Goal: Find specific page/section: Find specific page/section

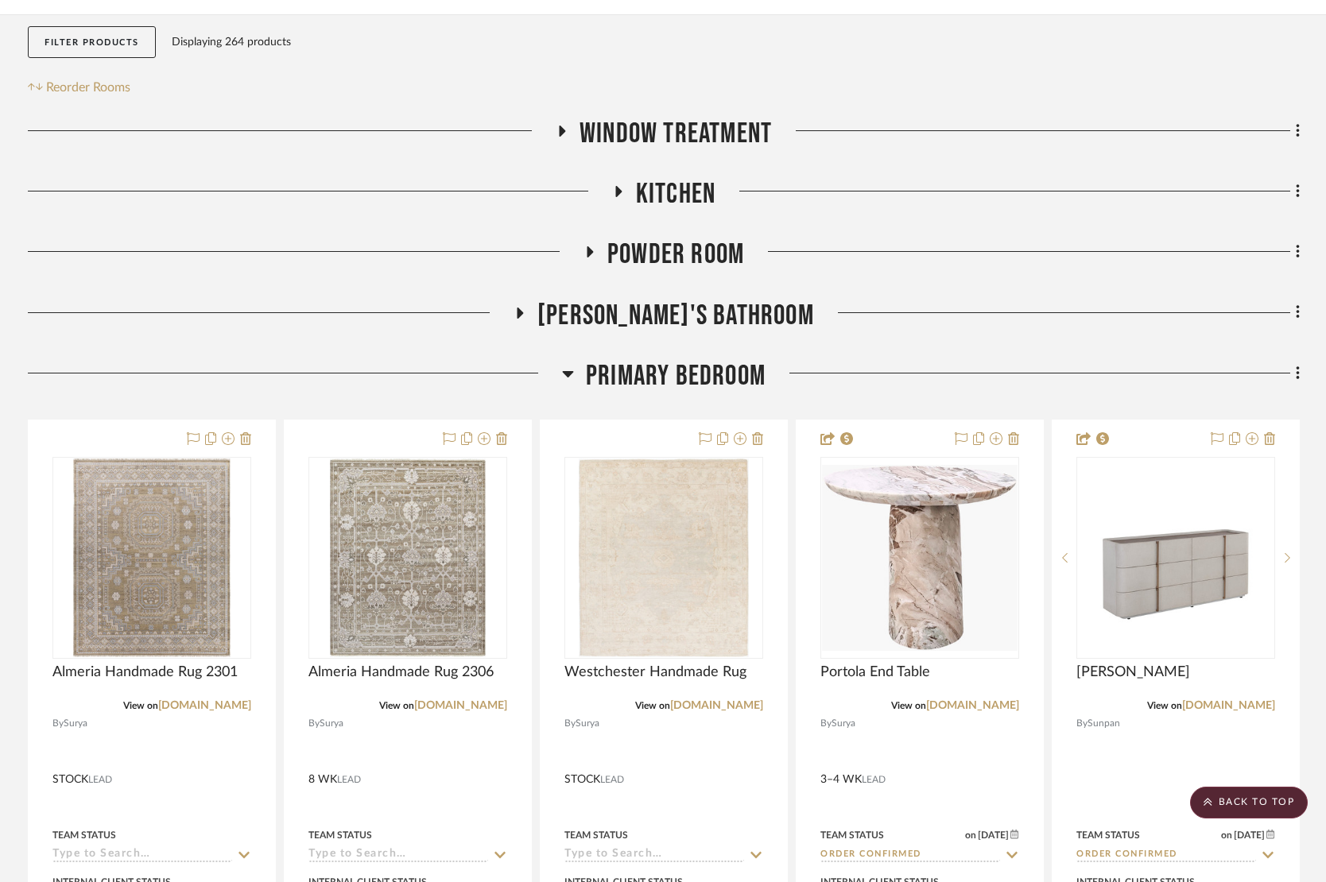
scroll to position [0, 1]
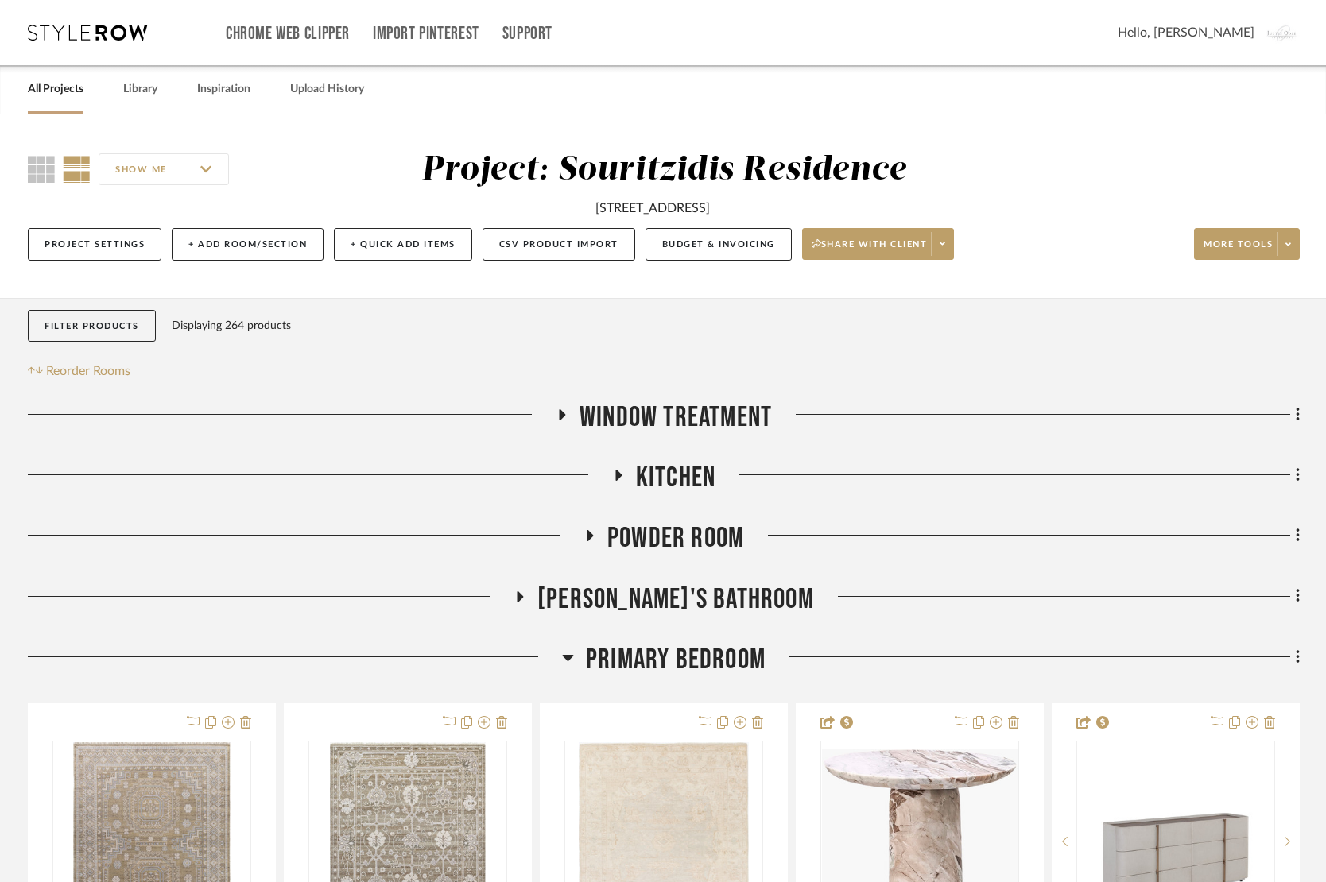
click at [83, 31] on icon at bounding box center [87, 33] width 119 height 16
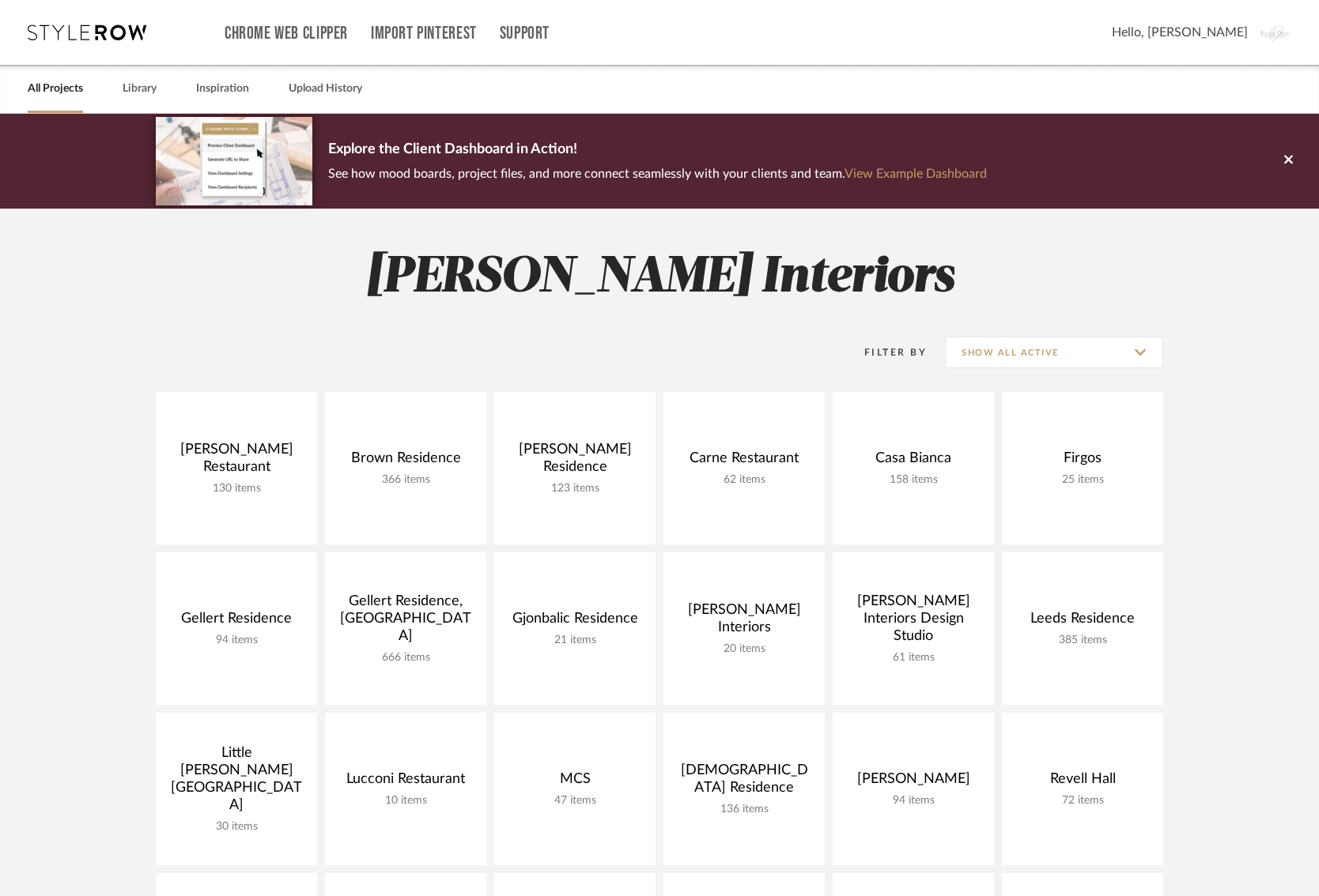
scroll to position [334, 0]
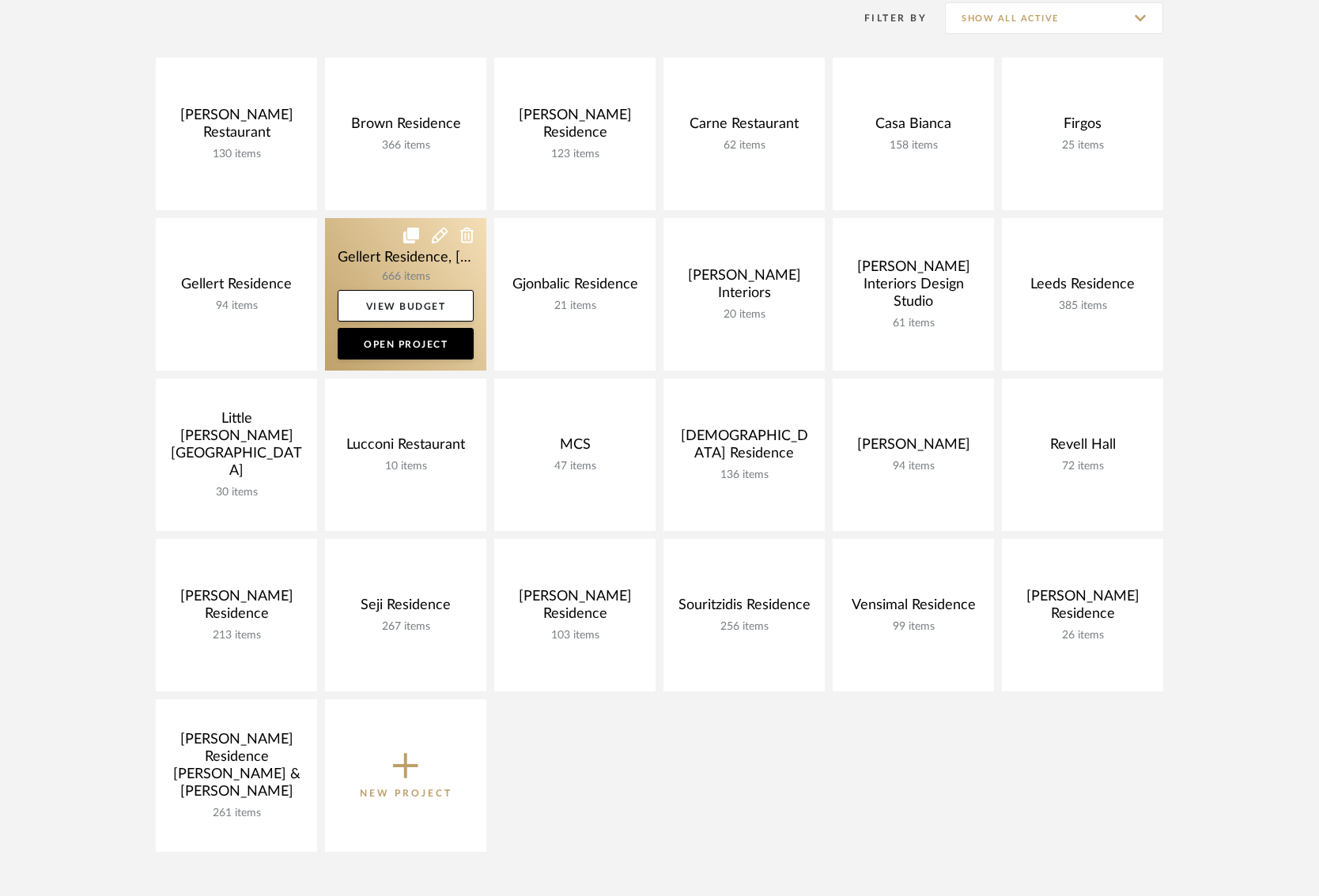
click at [363, 261] on link at bounding box center [406, 293] width 161 height 152
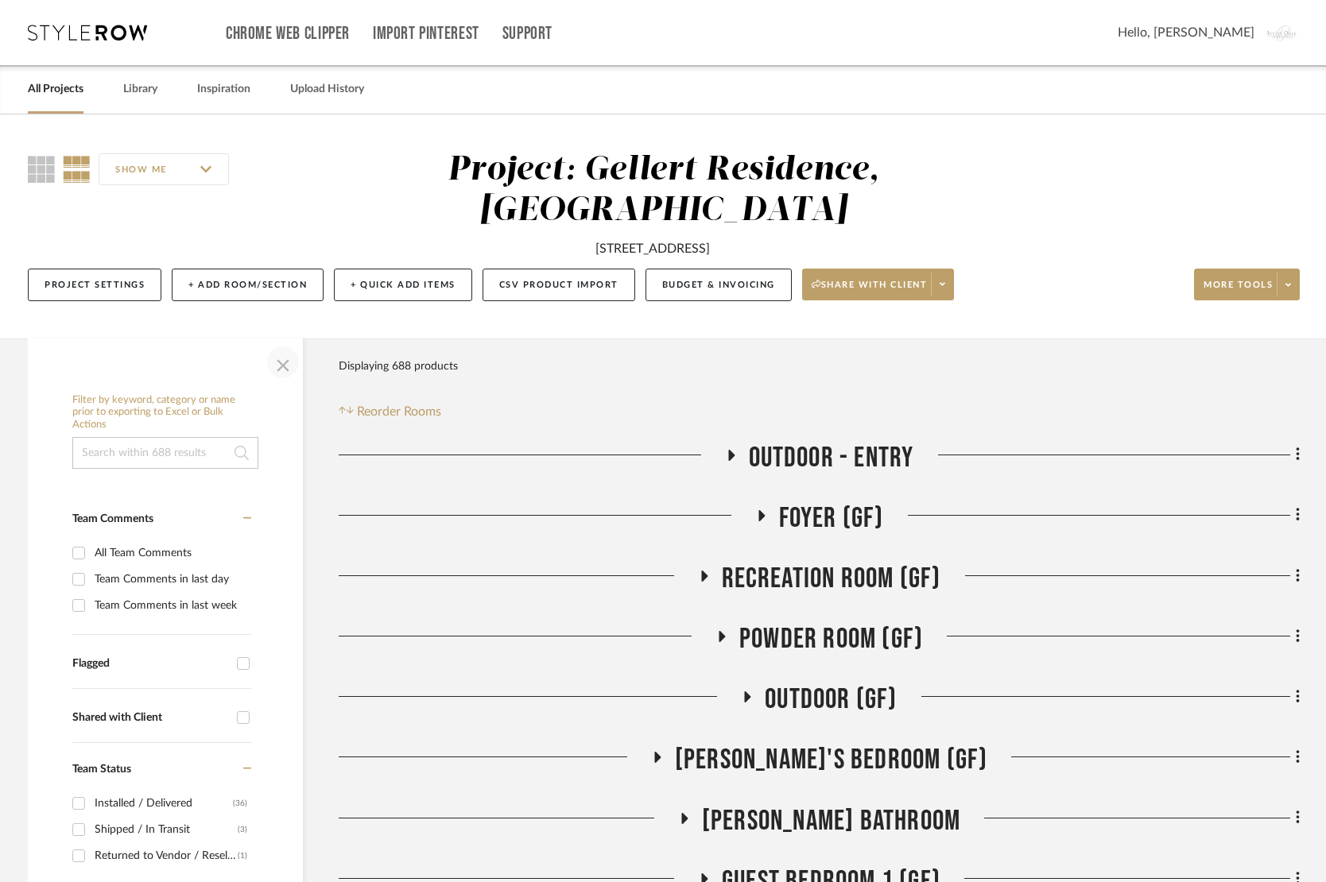
click at [273, 363] on span "button" at bounding box center [283, 362] width 38 height 38
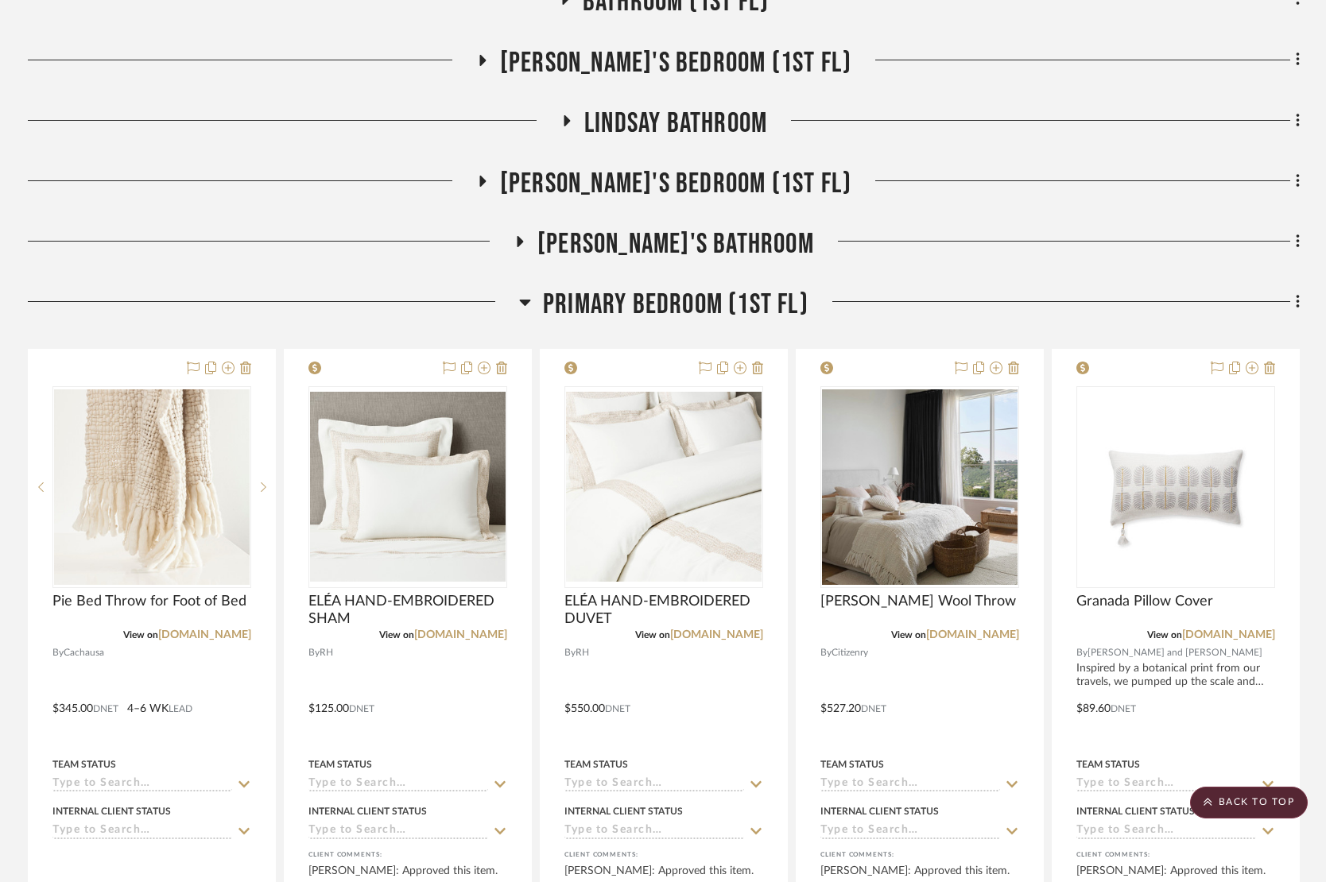
scroll to position [1276, 0]
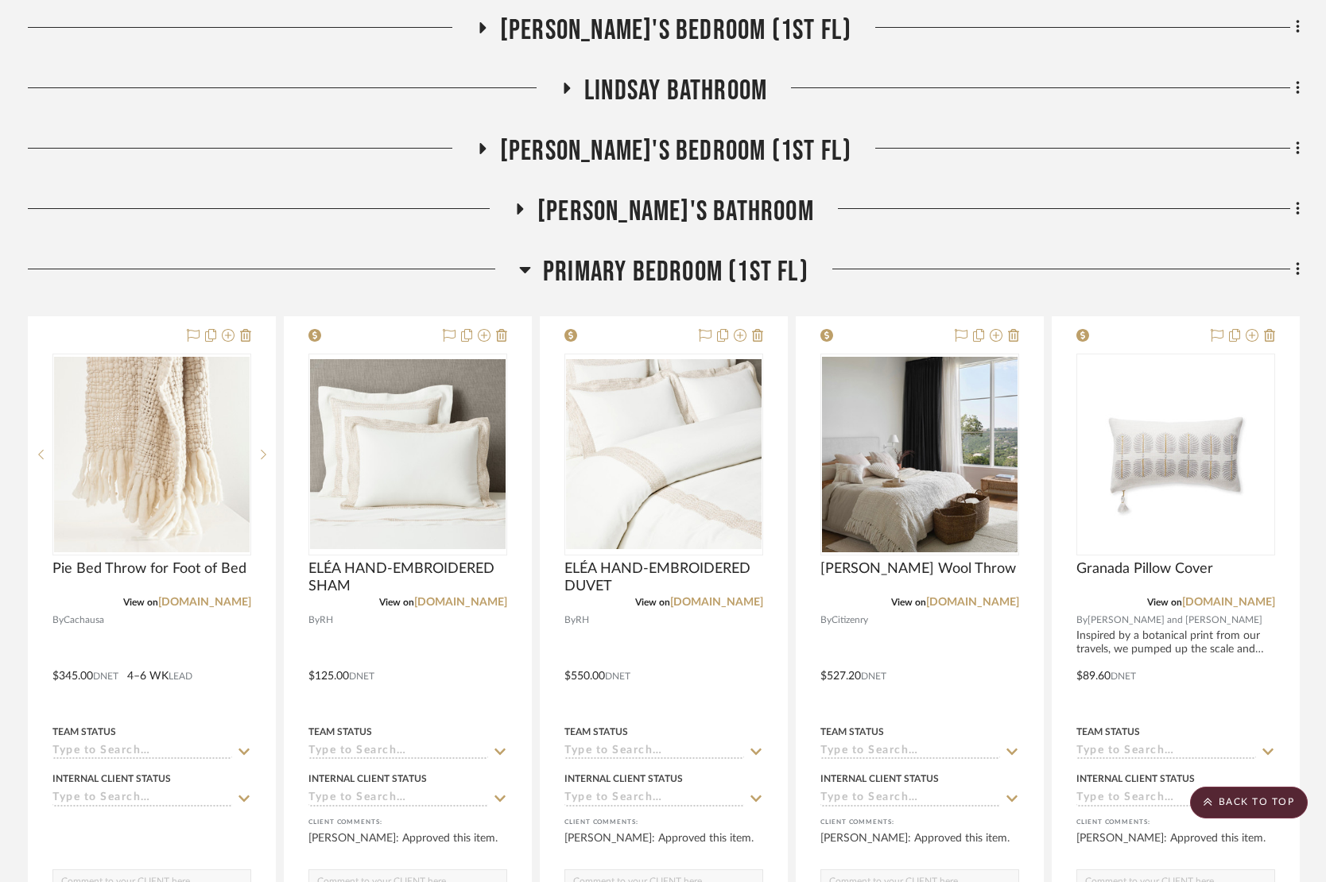
click at [521, 273] on icon at bounding box center [525, 269] width 12 height 19
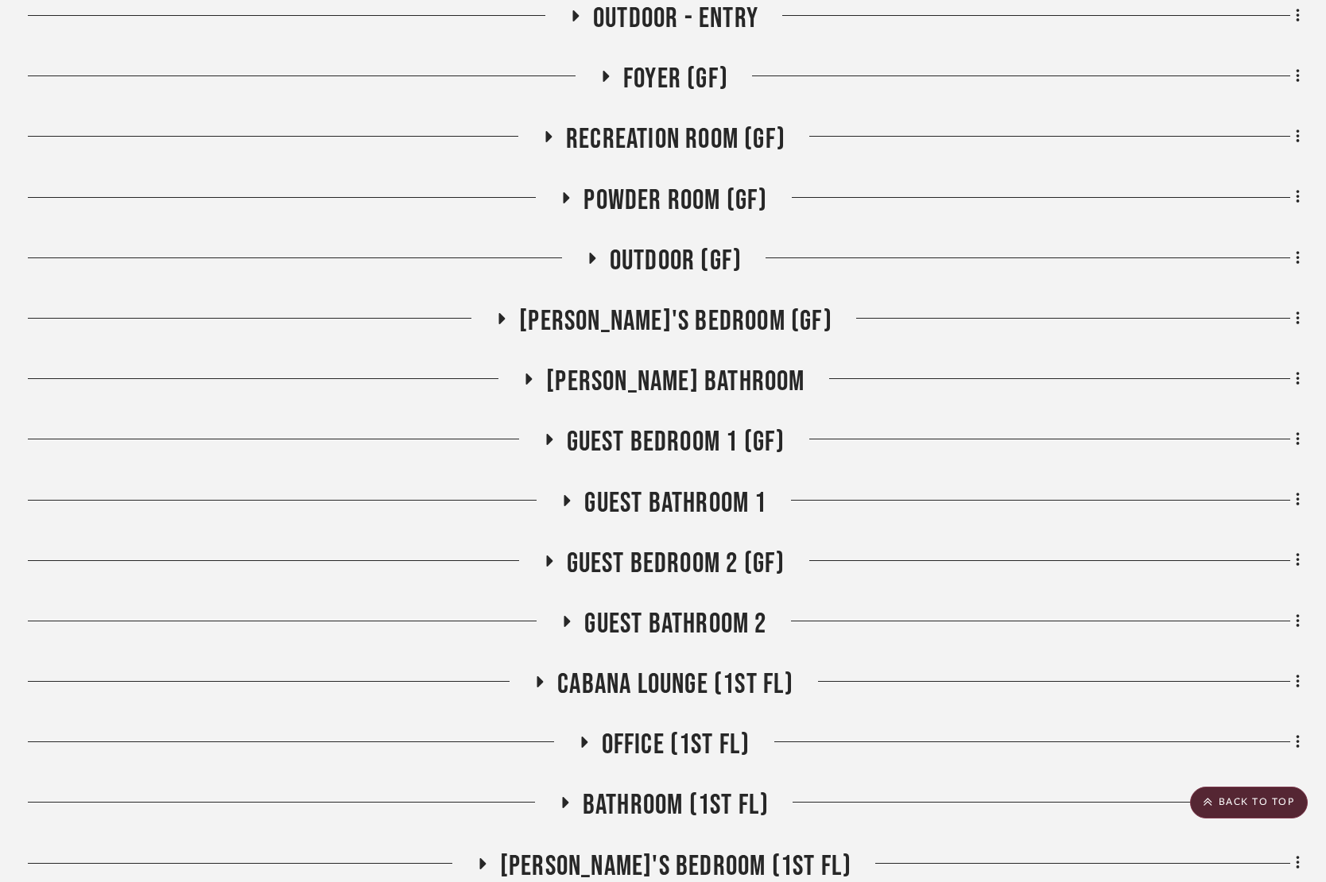
scroll to position [0, 0]
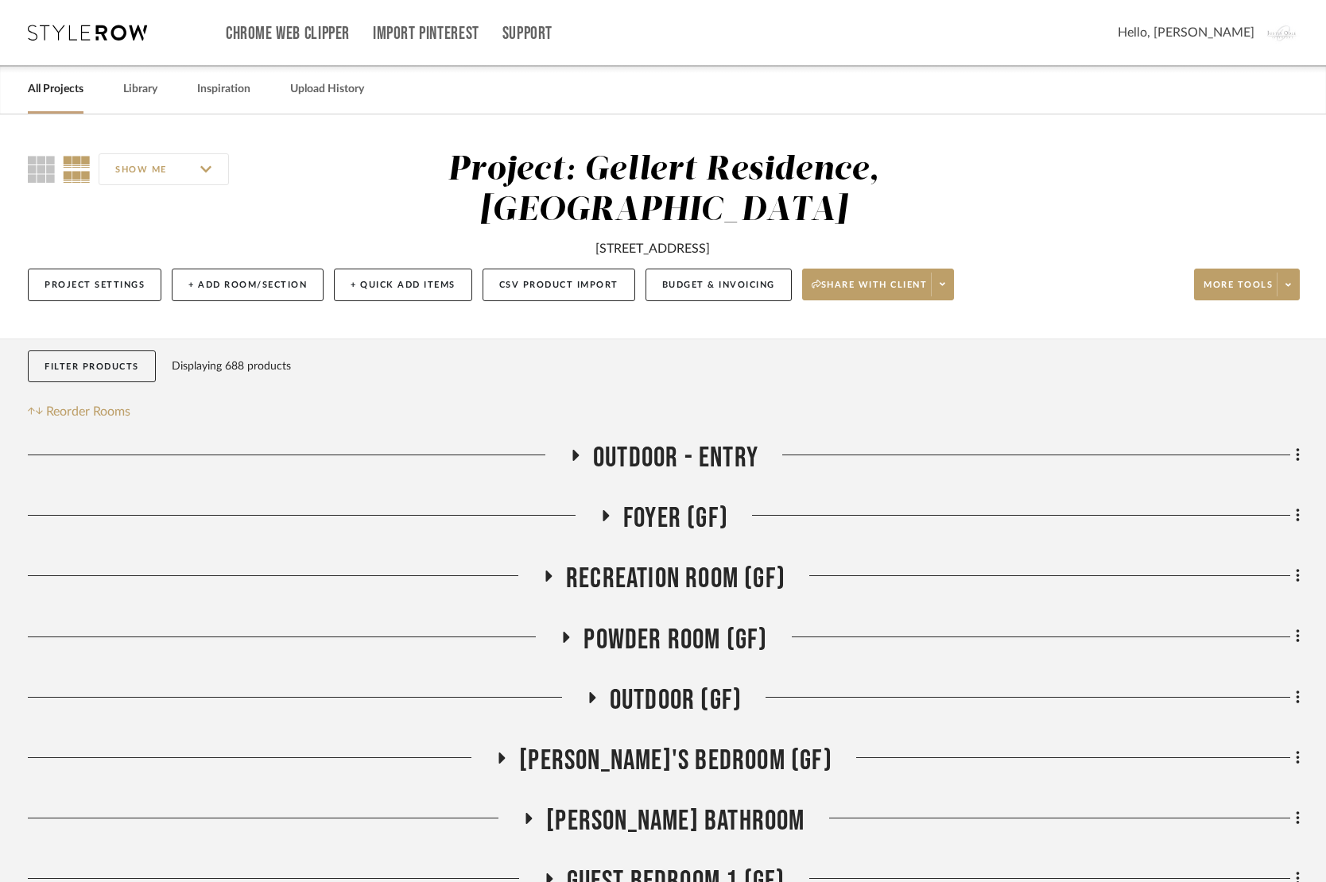
click at [572, 447] on h3 "Outdoor - Entry" at bounding box center [663, 458] width 189 height 34
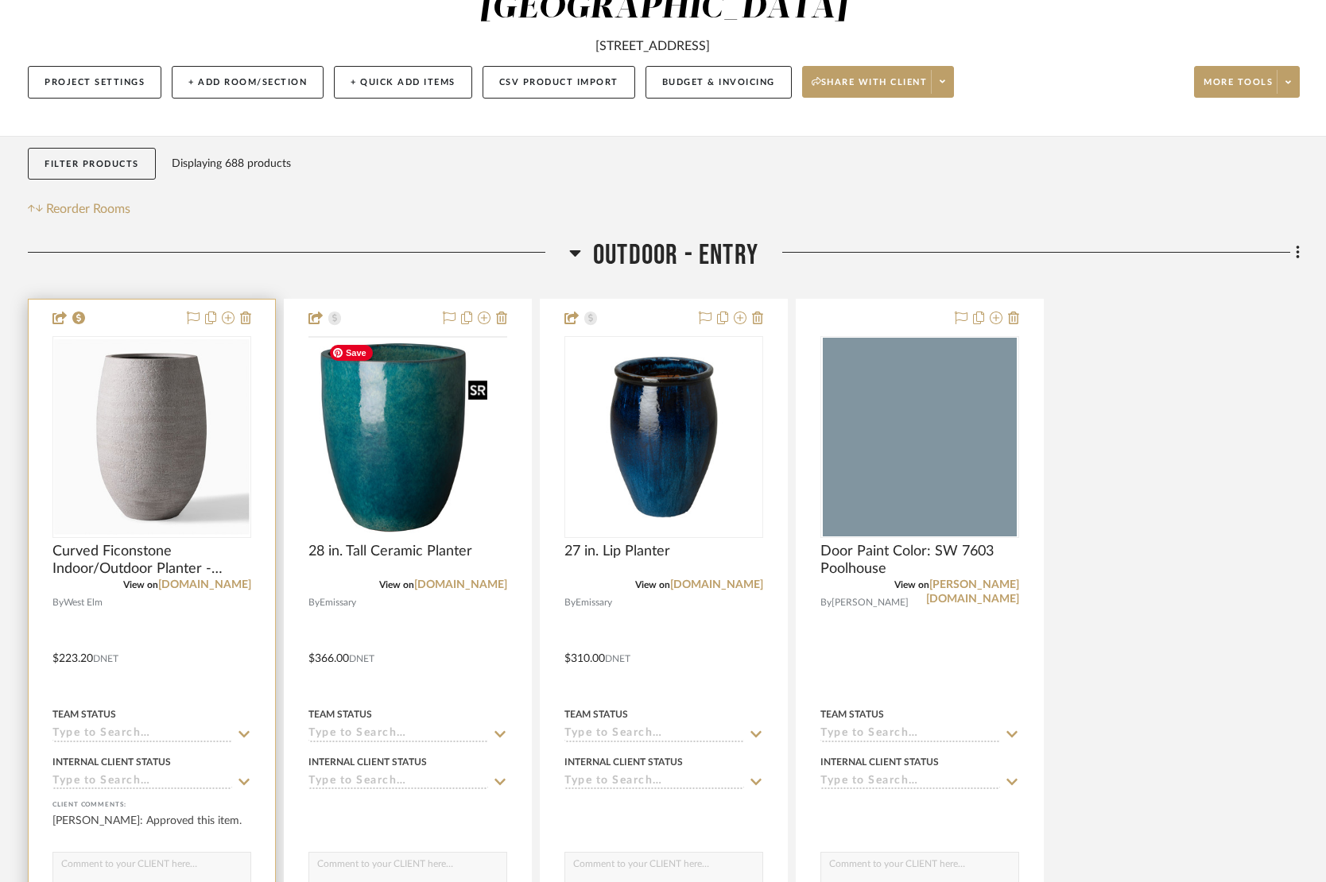
scroll to position [205, 0]
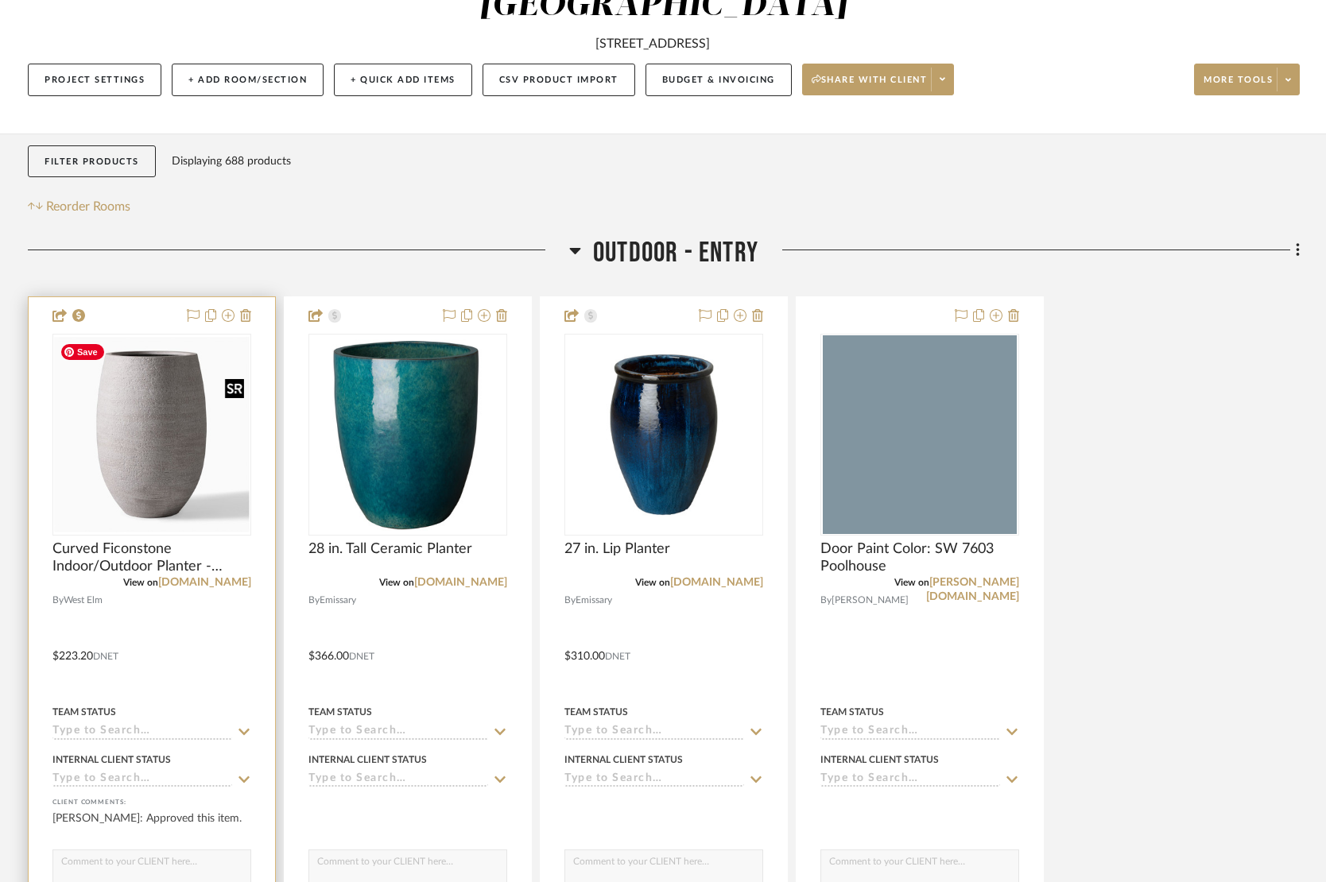
click at [129, 454] on img "0" at bounding box center [152, 435] width 196 height 196
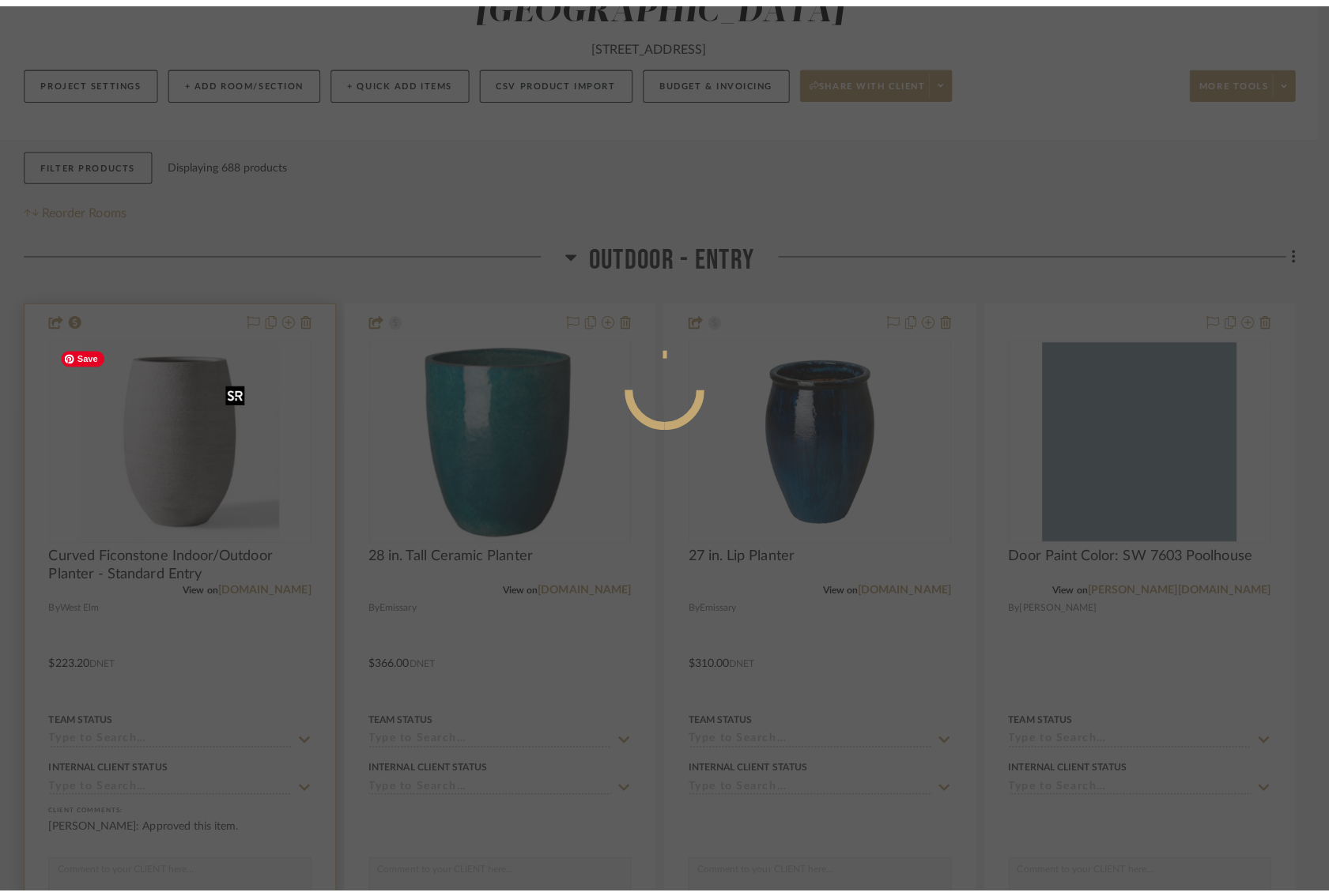
scroll to position [0, 0]
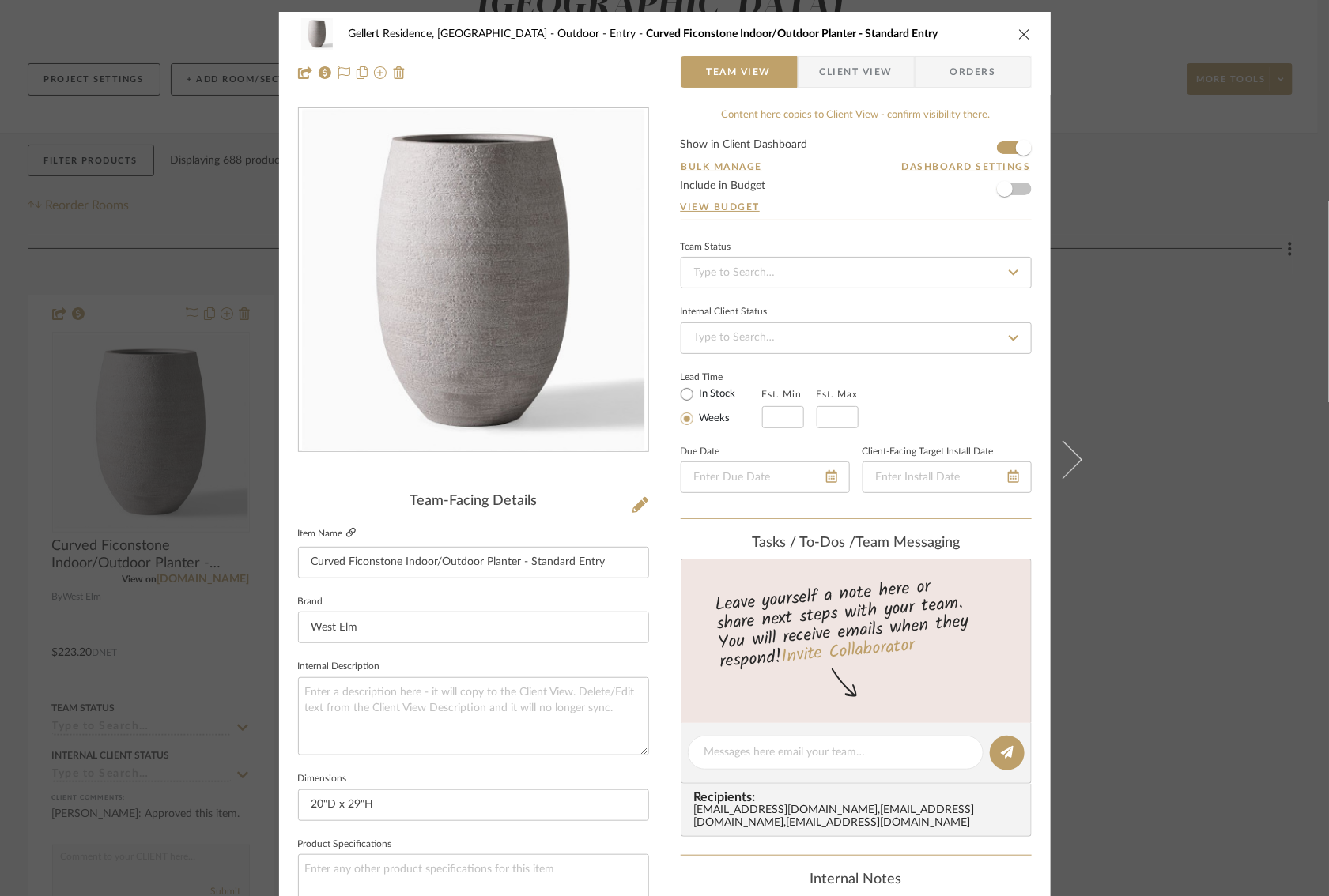
click at [346, 534] on icon at bounding box center [351, 533] width 10 height 10
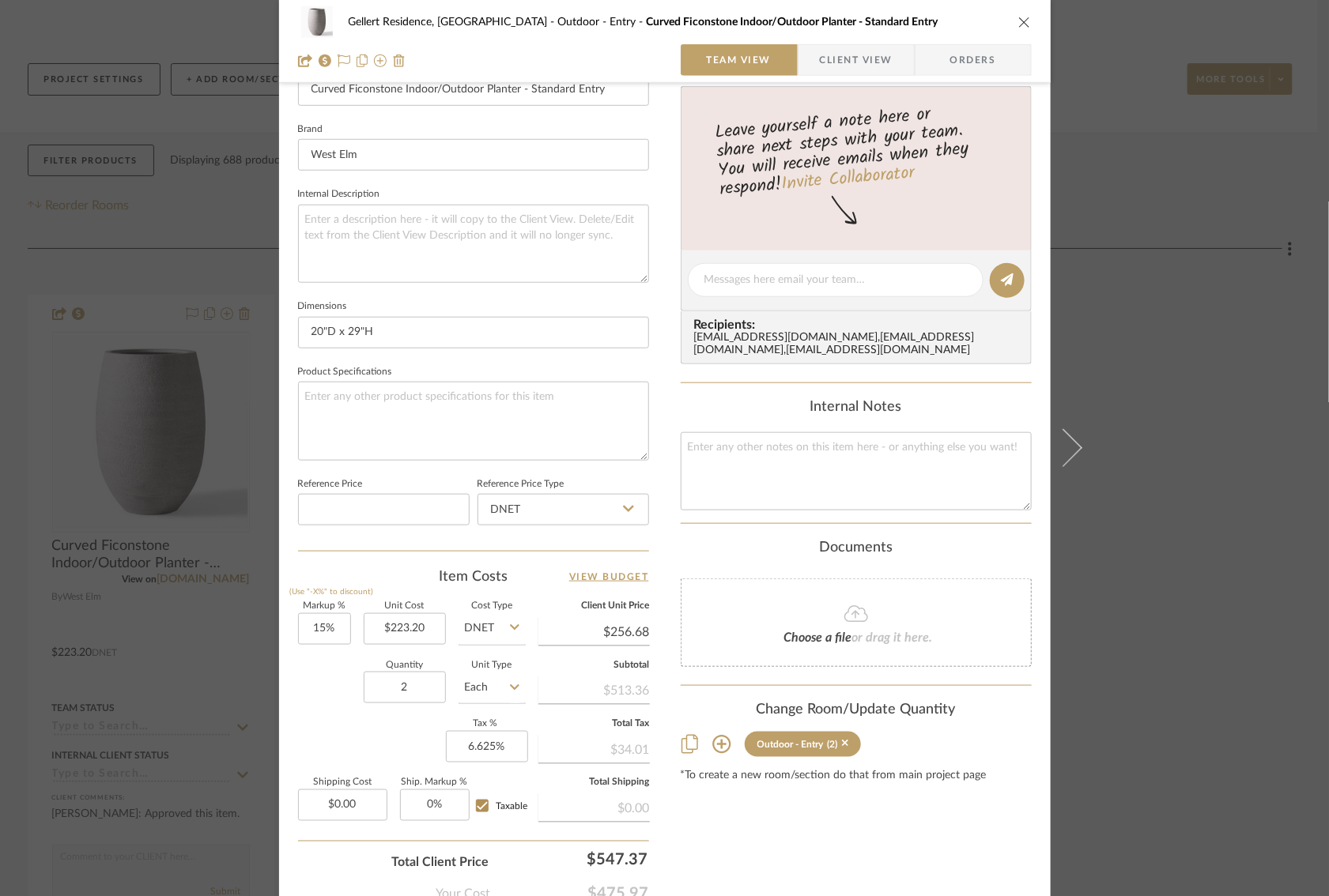
scroll to position [531, 0]
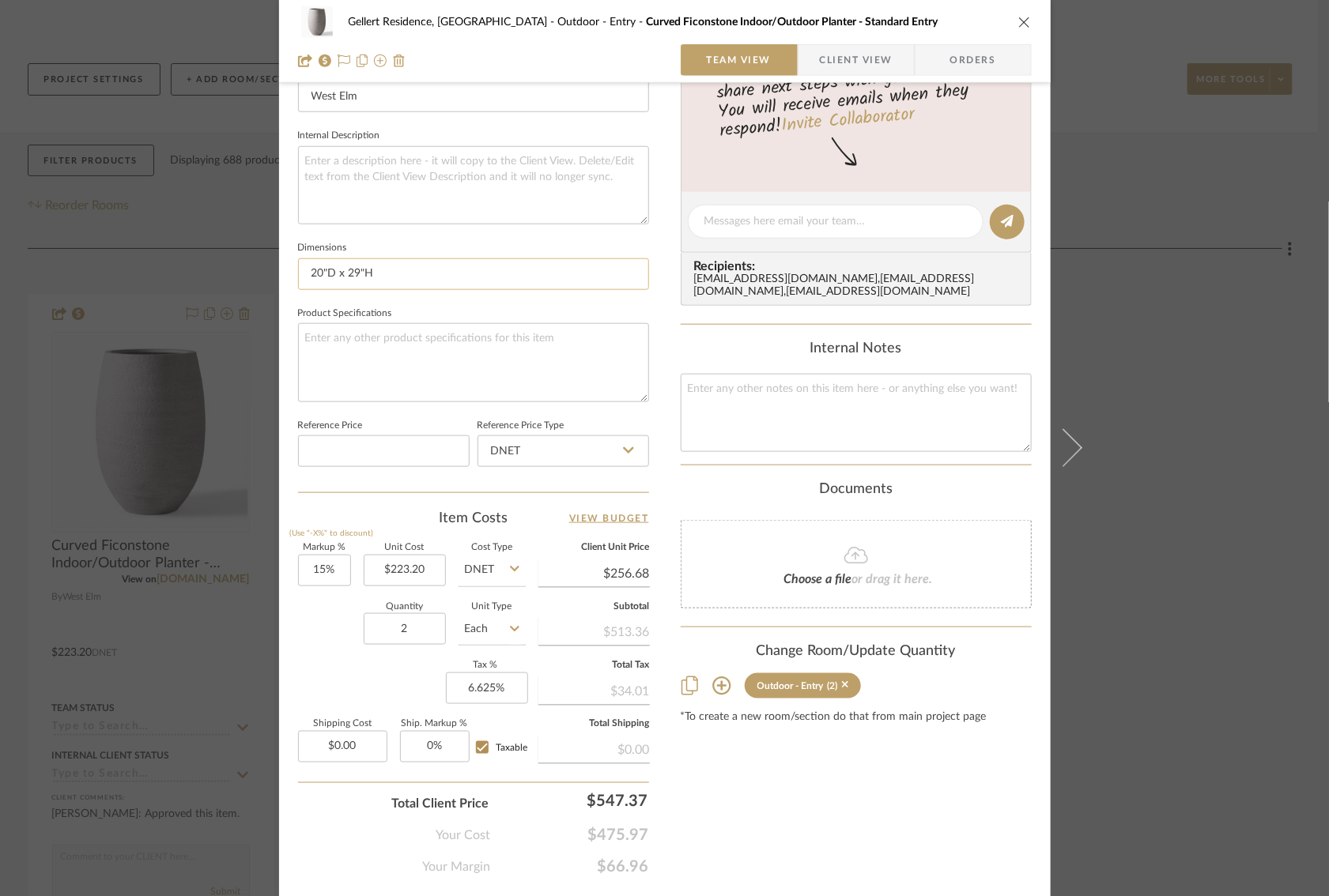
click at [394, 272] on input "20"D x 29"H" at bounding box center [474, 274] width 351 height 32
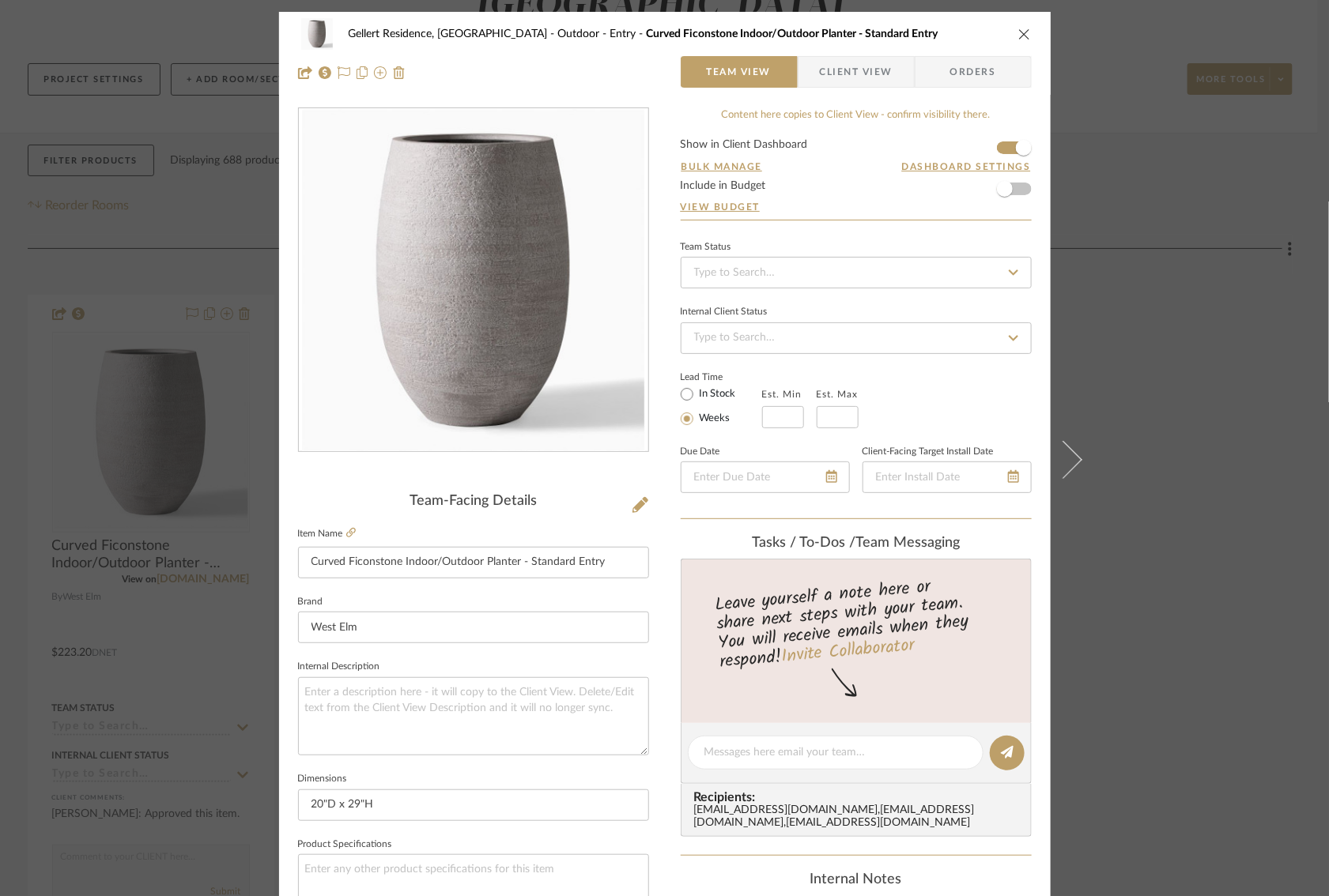
click at [412, 342] on img "0" at bounding box center [474, 280] width 343 height 343
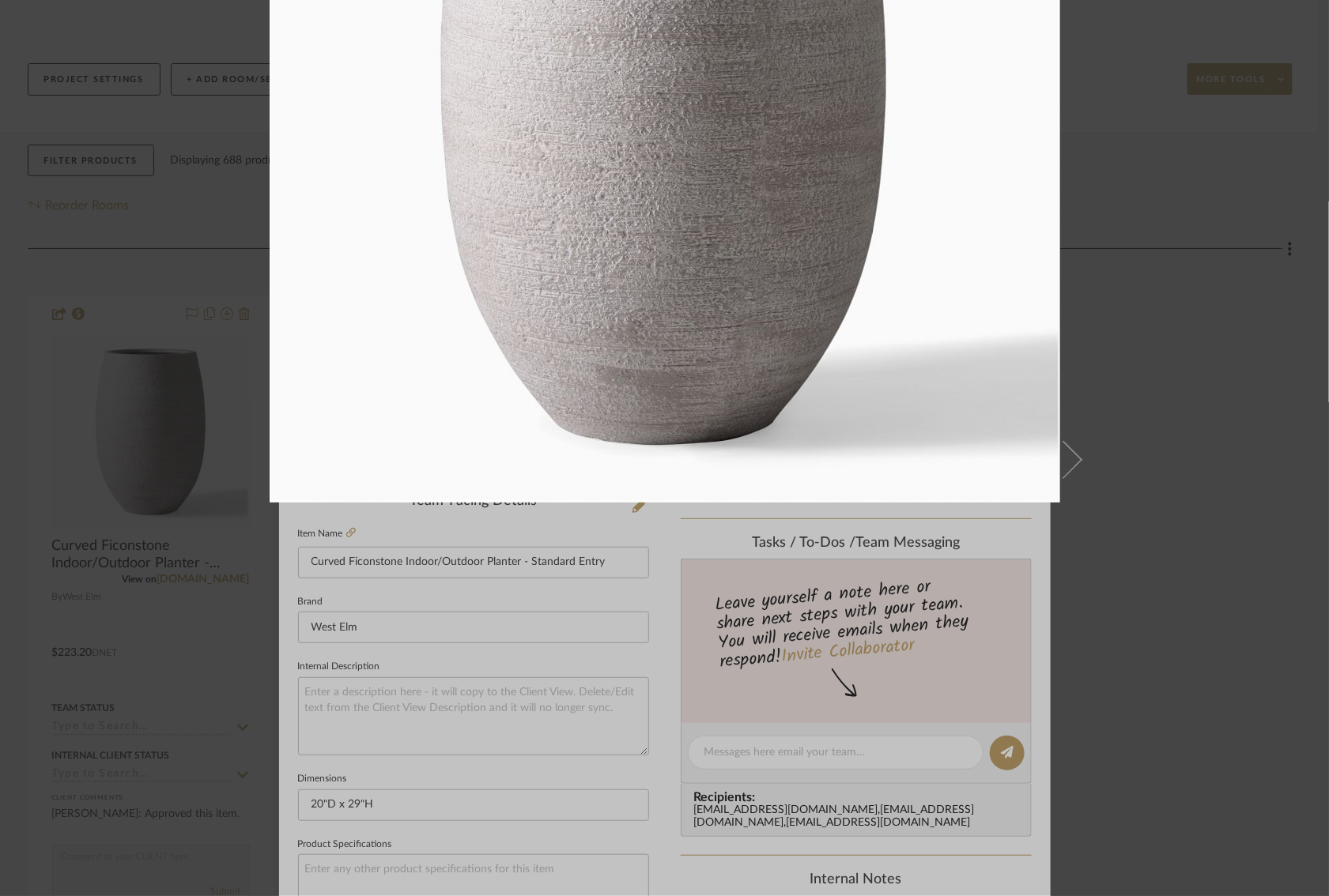
click at [1126, 558] on div at bounding box center [904, 141] width 1270 height 857
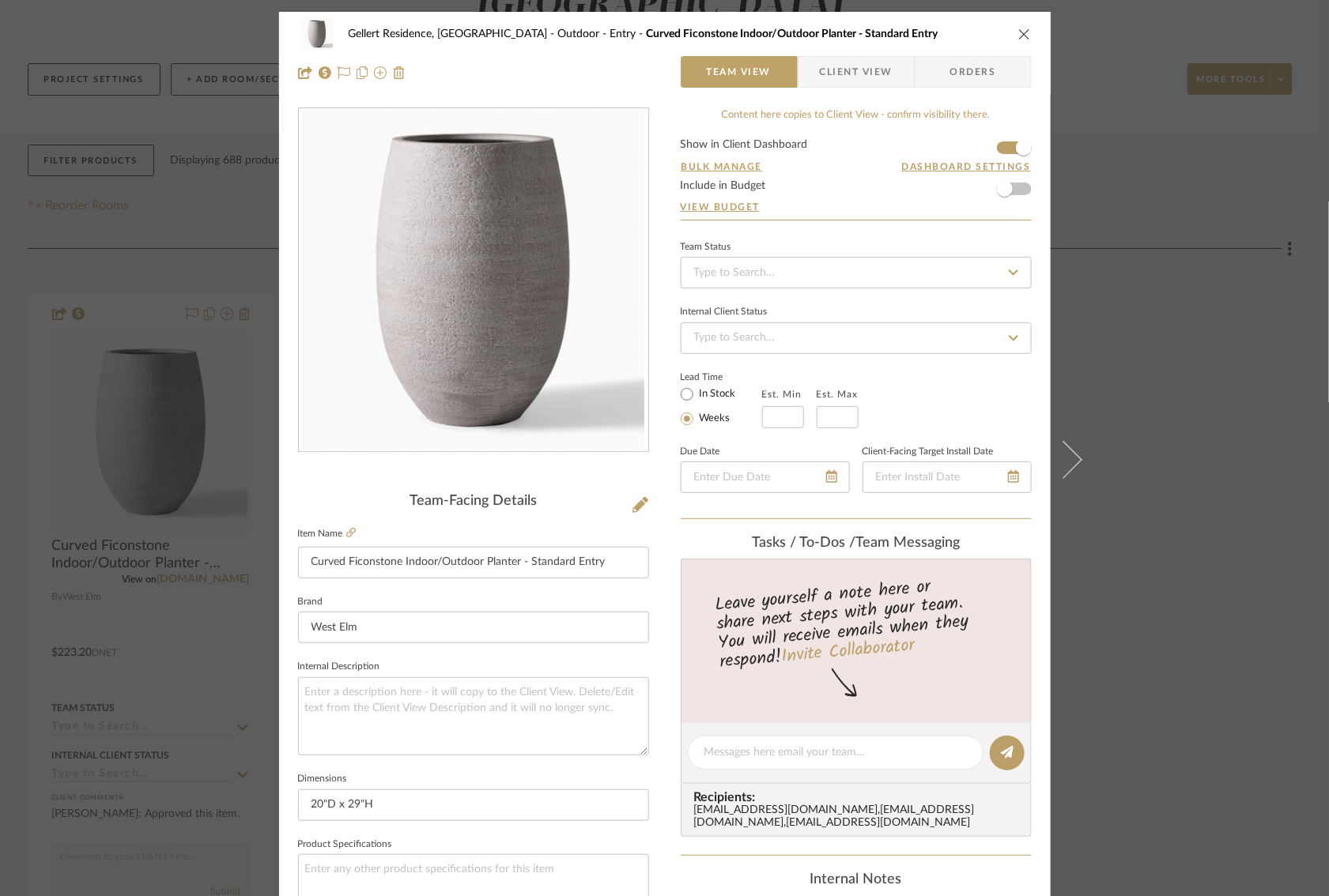
click at [1131, 421] on div "Gellert Residence, [GEOGRAPHIC_DATA] Outdoor - Entry Curved Ficonstone Indoor/O…" at bounding box center [664, 448] width 1329 height 896
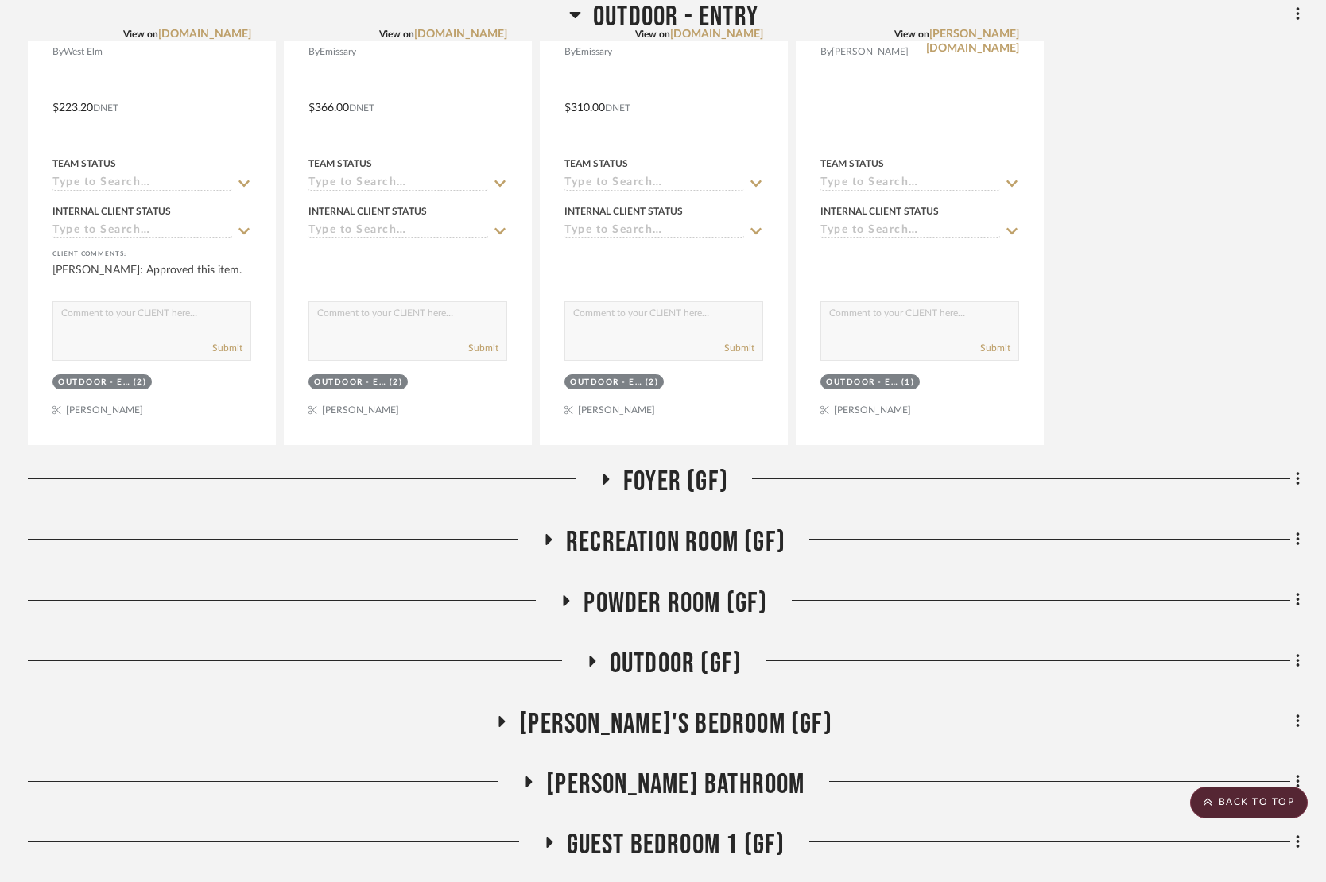
scroll to position [750, 0]
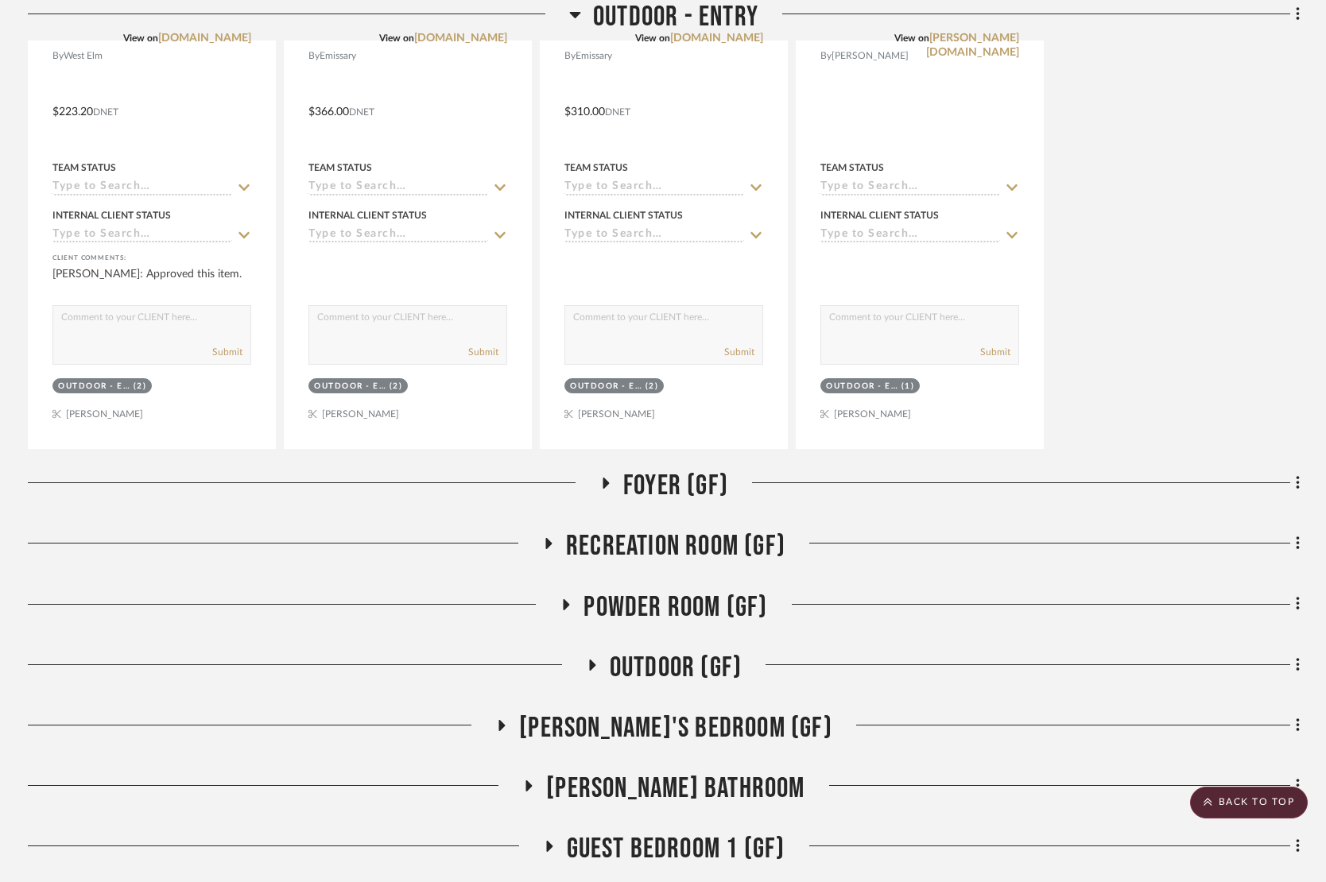
click at [606, 478] on icon at bounding box center [606, 483] width 6 height 11
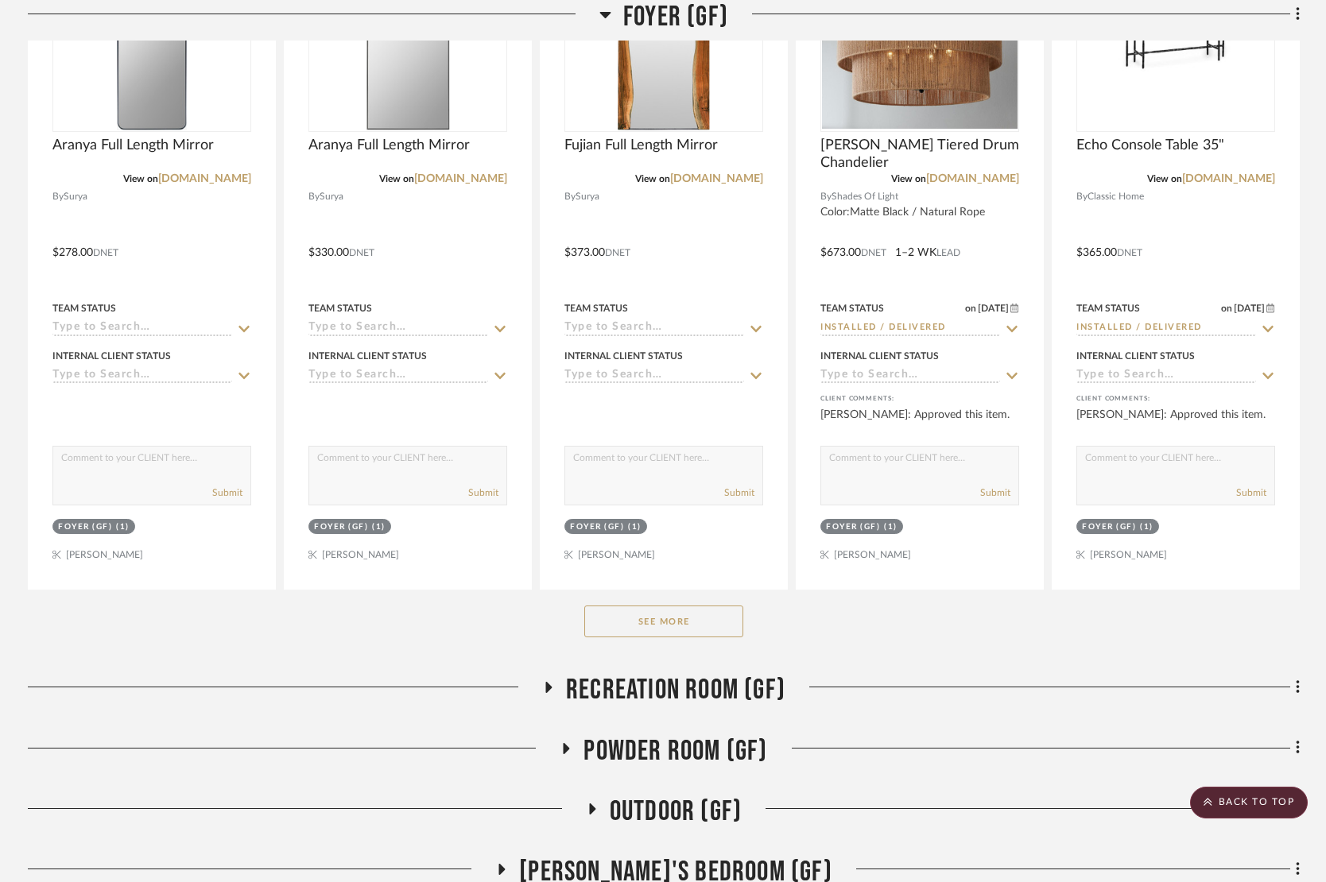
scroll to position [1532, 0]
